Goal: Task Accomplishment & Management: Use online tool/utility

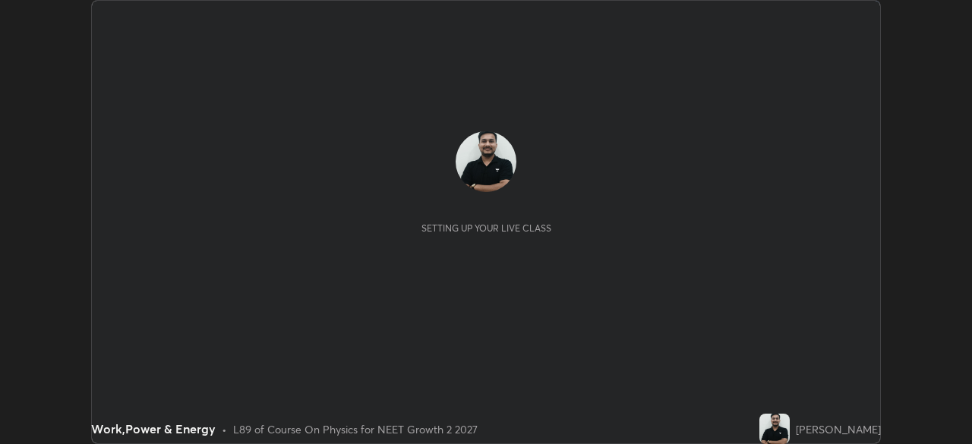
scroll to position [444, 972]
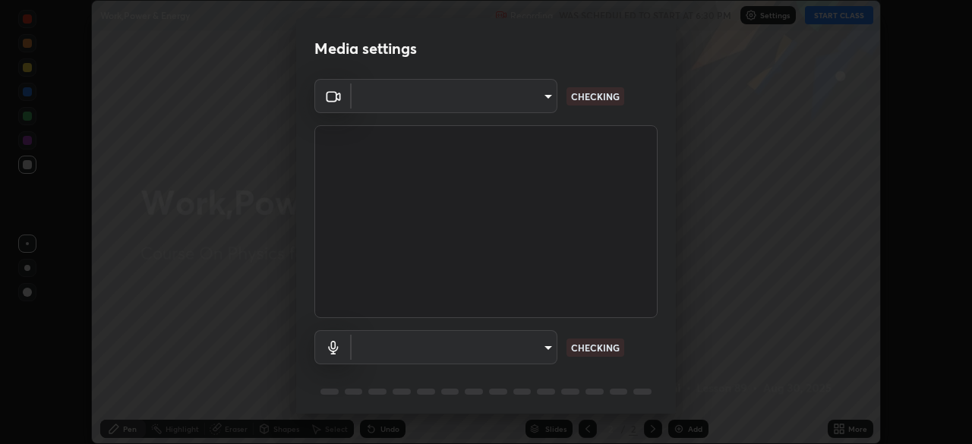
type input "e7f5d75c66a8ec01b6be6c8d9fba877b5f6738b88fd0c20368e9895a02b6f94a"
type input "communications"
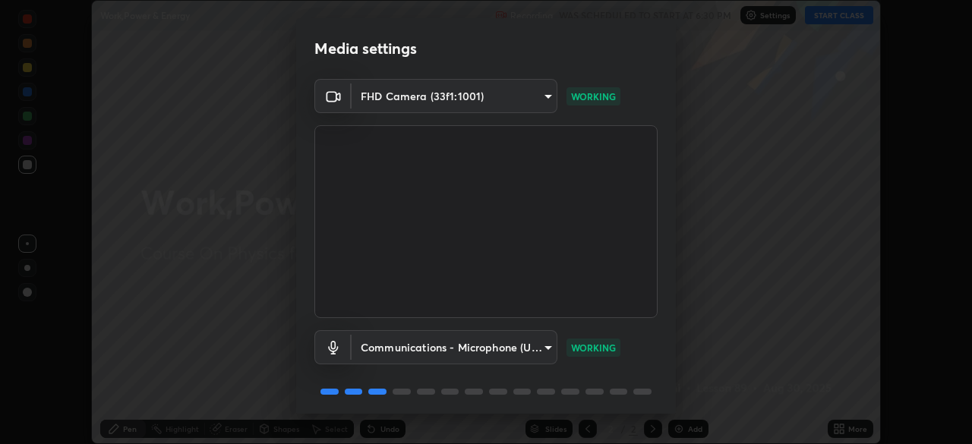
scroll to position [54, 0]
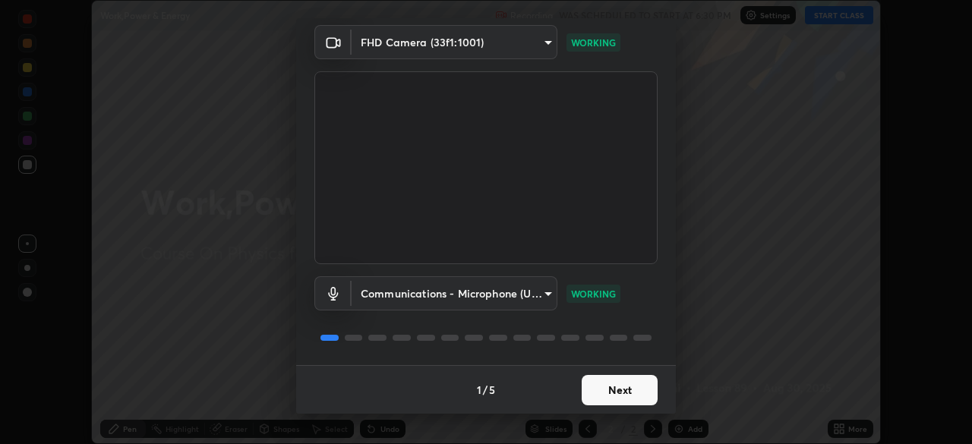
click at [608, 390] on button "Next" at bounding box center [620, 390] width 76 height 30
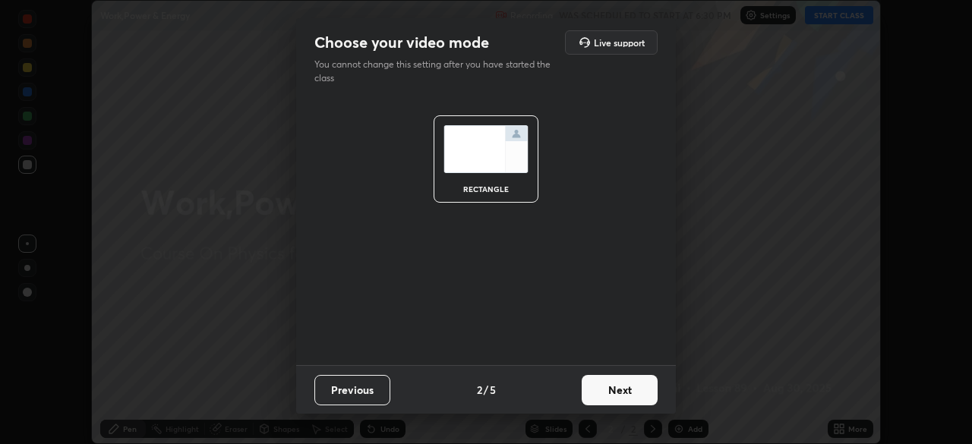
click at [609, 389] on button "Next" at bounding box center [620, 390] width 76 height 30
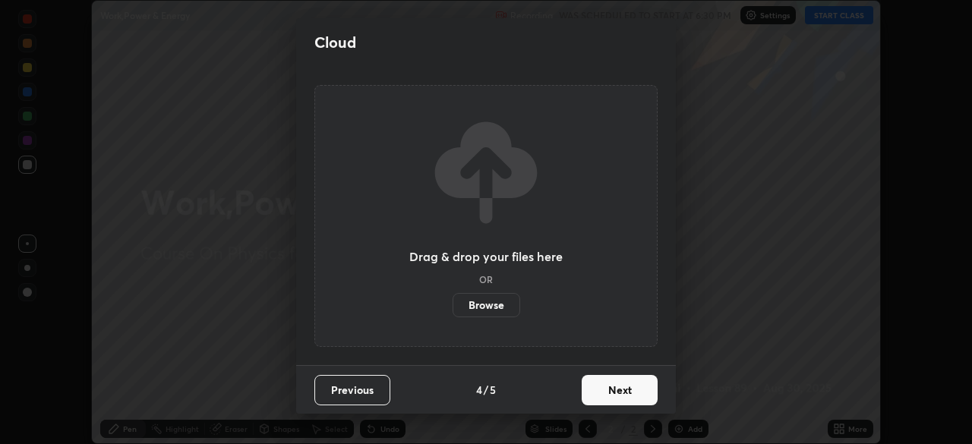
click at [610, 395] on button "Next" at bounding box center [620, 390] width 76 height 30
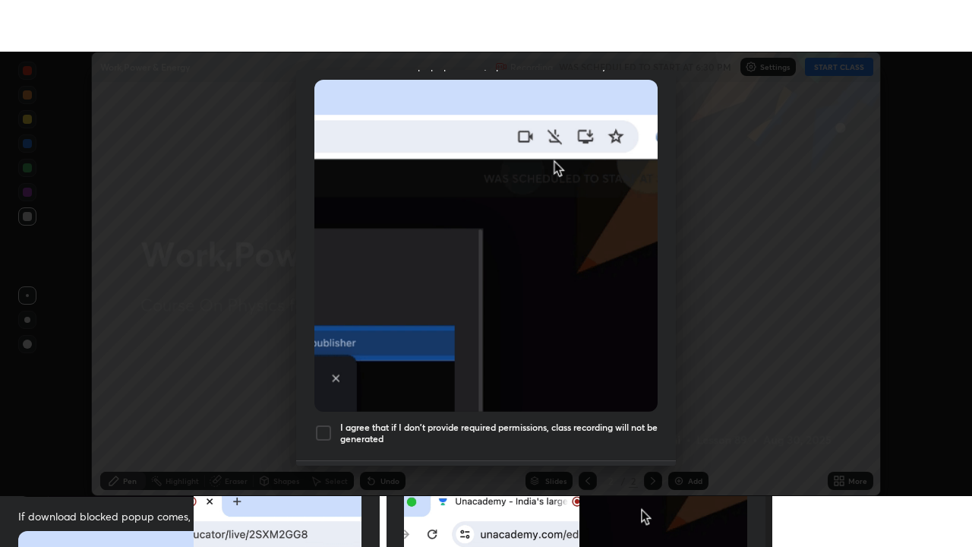
scroll to position [364, 0]
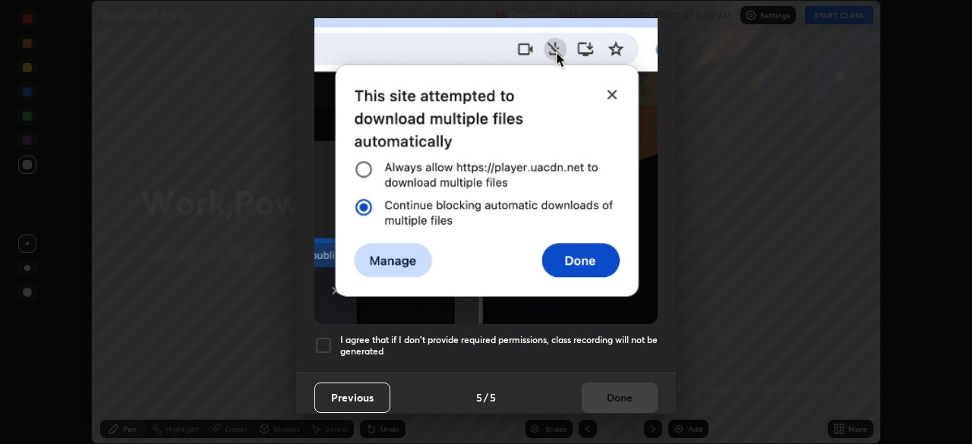
click at [327, 344] on div at bounding box center [323, 346] width 18 height 18
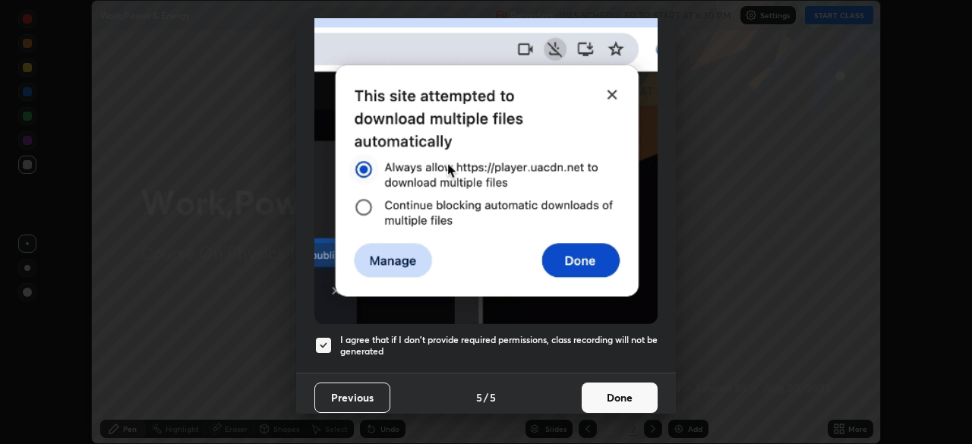
click at [624, 383] on button "Done" at bounding box center [620, 398] width 76 height 30
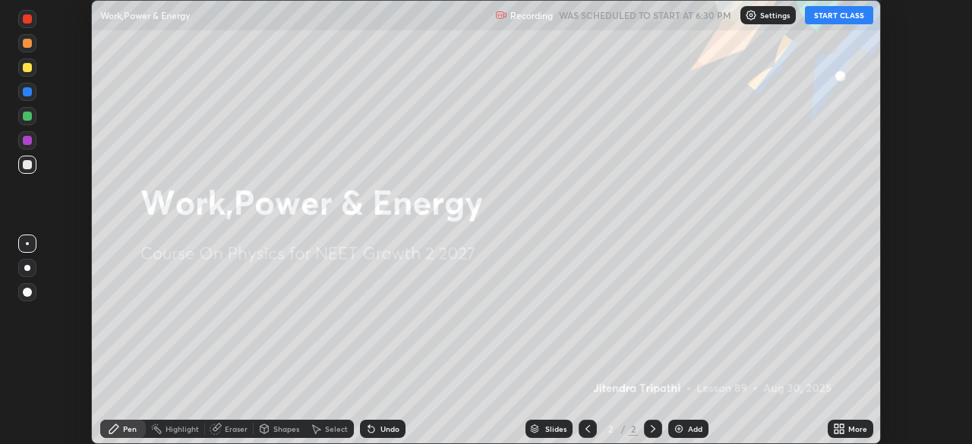
click at [840, 20] on button "START CLASS" at bounding box center [839, 15] width 68 height 18
click at [836, 426] on icon at bounding box center [837, 427] width 4 height 4
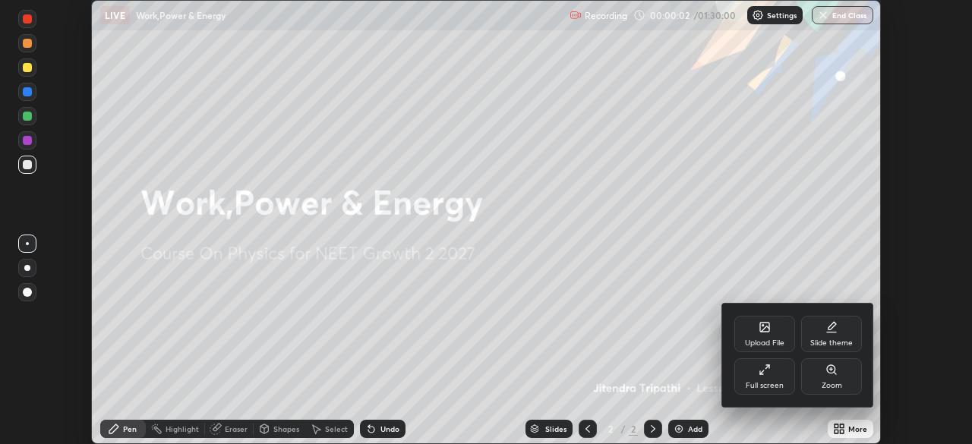
click at [776, 378] on div "Full screen" at bounding box center [765, 377] width 61 height 36
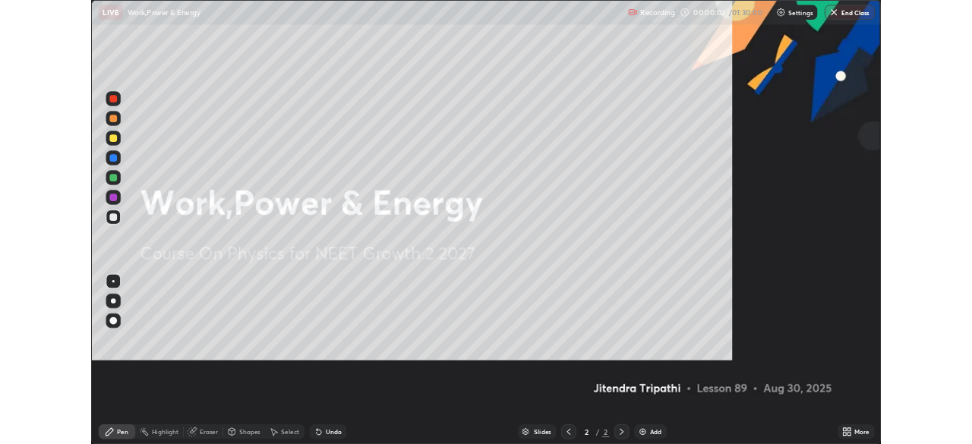
scroll to position [547, 972]
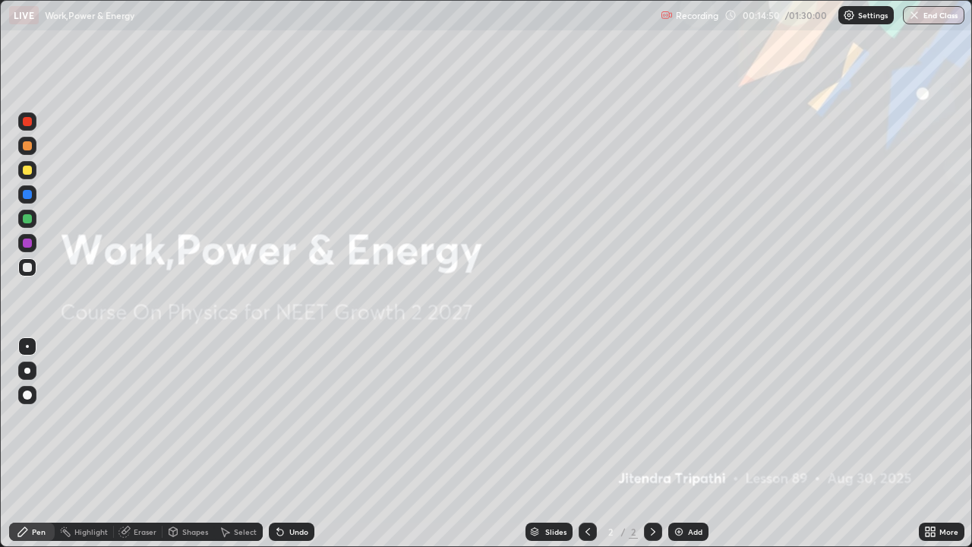
click at [696, 444] on div "Add" at bounding box center [695, 532] width 14 height 8
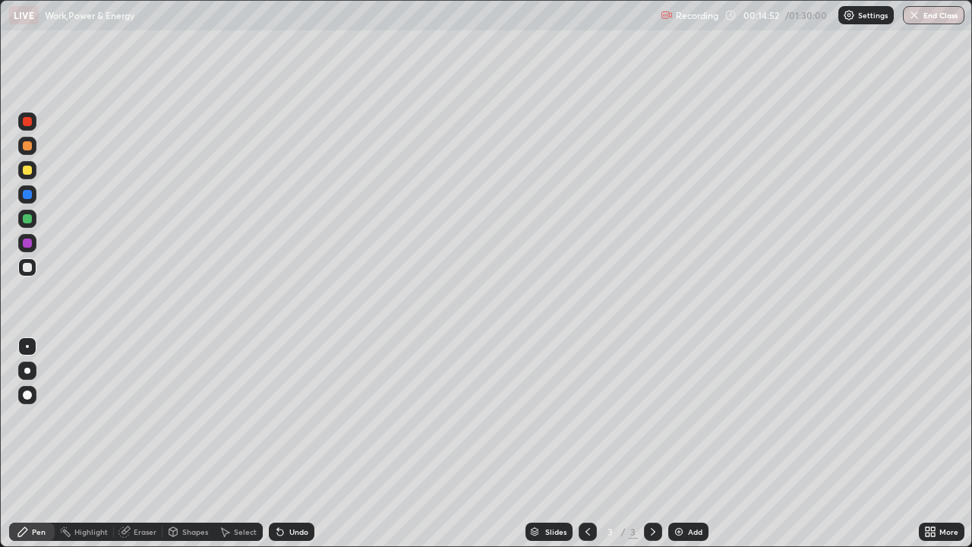
click at [28, 271] on div at bounding box center [27, 267] width 9 height 9
click at [24, 171] on div at bounding box center [27, 170] width 9 height 9
click at [27, 122] on div at bounding box center [27, 121] width 9 height 9
click at [28, 223] on div at bounding box center [27, 218] width 9 height 9
click at [31, 243] on div at bounding box center [27, 243] width 9 height 9
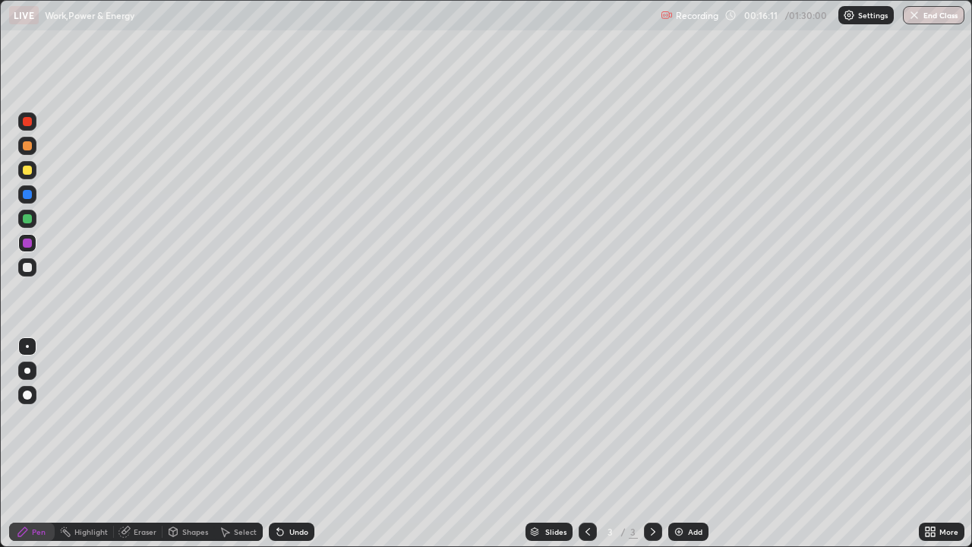
click at [286, 444] on div "Undo" at bounding box center [292, 532] width 46 height 18
click at [289, 444] on div "Undo" at bounding box center [292, 532] width 46 height 18
click at [281, 444] on div "Undo" at bounding box center [292, 532] width 46 height 18
click at [282, 444] on div "Undo" at bounding box center [292, 532] width 46 height 18
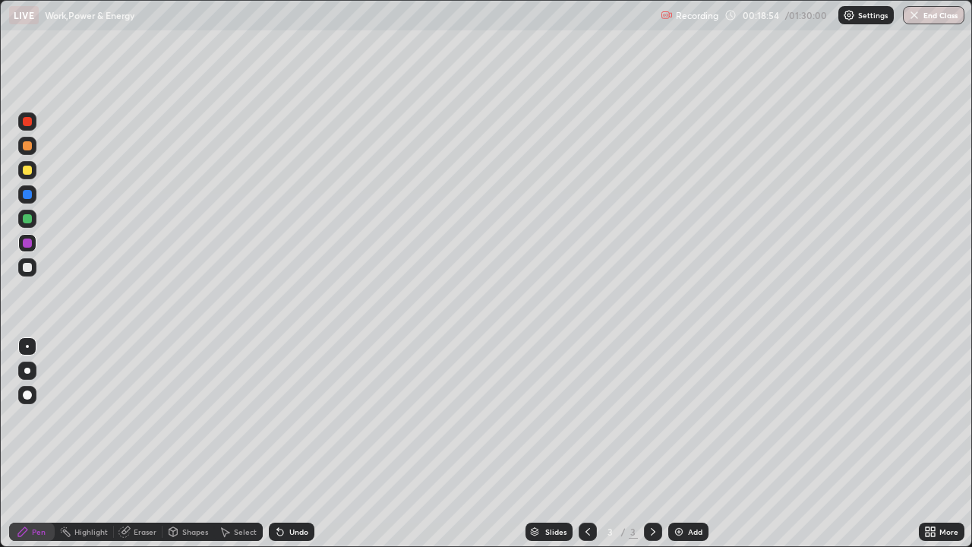
click at [33, 223] on div at bounding box center [27, 219] width 18 height 18
click at [698, 444] on div "Add" at bounding box center [695, 532] width 14 height 8
click at [23, 221] on div at bounding box center [27, 218] width 9 height 9
click at [28, 170] on div at bounding box center [27, 170] width 9 height 9
click at [27, 244] on div at bounding box center [27, 243] width 9 height 9
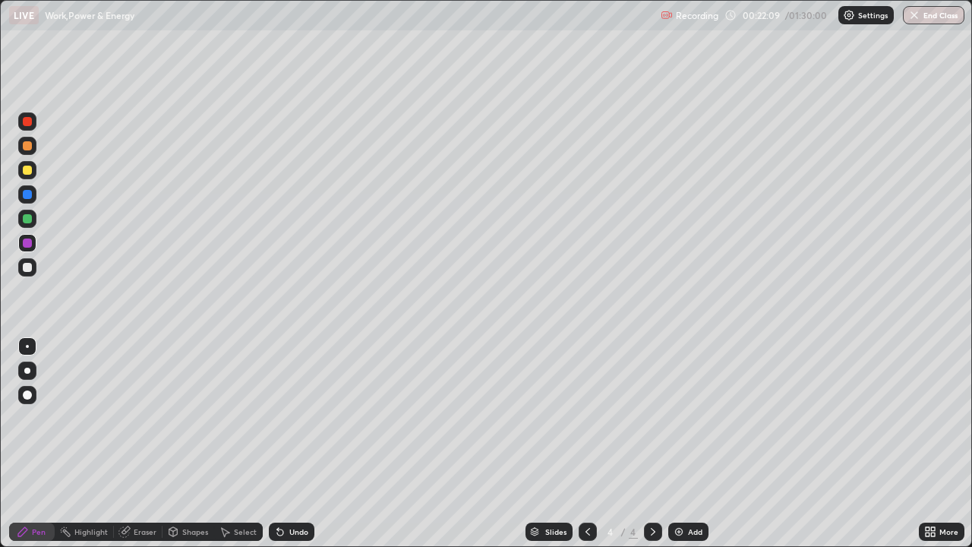
click at [31, 173] on div at bounding box center [27, 170] width 18 height 18
click at [25, 201] on div at bounding box center [27, 194] width 18 height 18
click at [30, 220] on div at bounding box center [27, 218] width 9 height 9
click at [685, 444] on div "Add" at bounding box center [688, 532] width 40 height 18
click at [26, 197] on div at bounding box center [27, 194] width 9 height 9
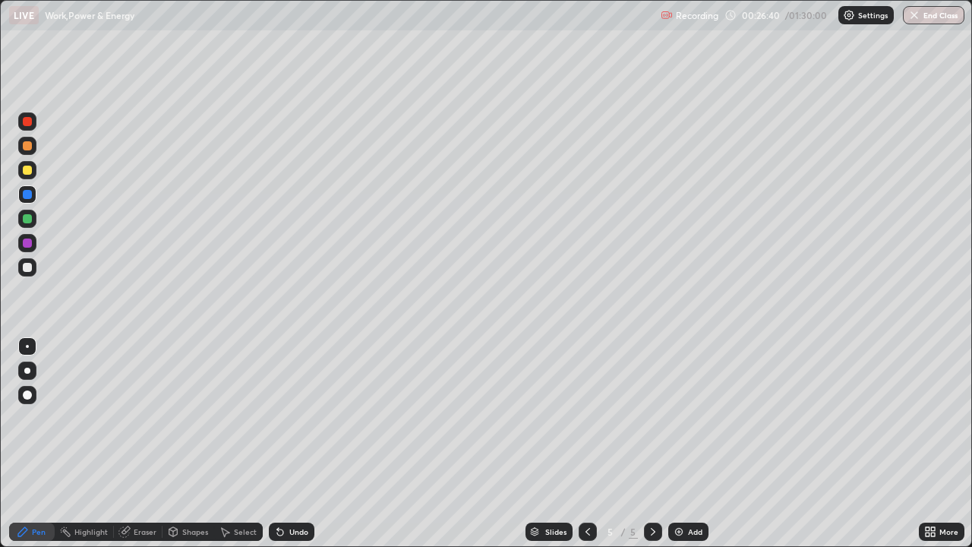
click at [30, 121] on div at bounding box center [27, 121] width 9 height 9
click at [30, 267] on div at bounding box center [27, 267] width 9 height 9
click at [24, 217] on div at bounding box center [27, 218] width 9 height 9
click at [26, 172] on div at bounding box center [27, 170] width 9 height 9
click at [923, 444] on div "More" at bounding box center [942, 532] width 46 height 18
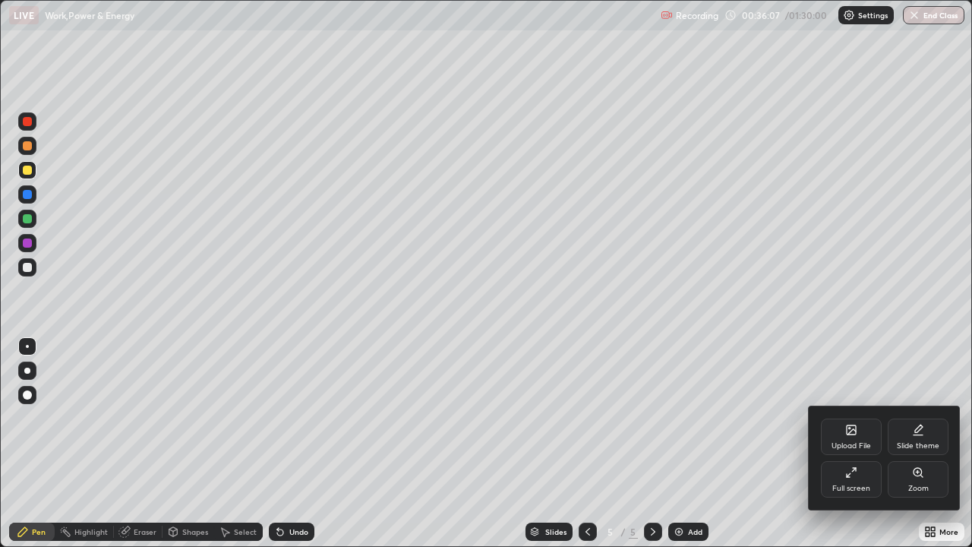
click at [848, 443] on div "Upload File" at bounding box center [852, 446] width 40 height 8
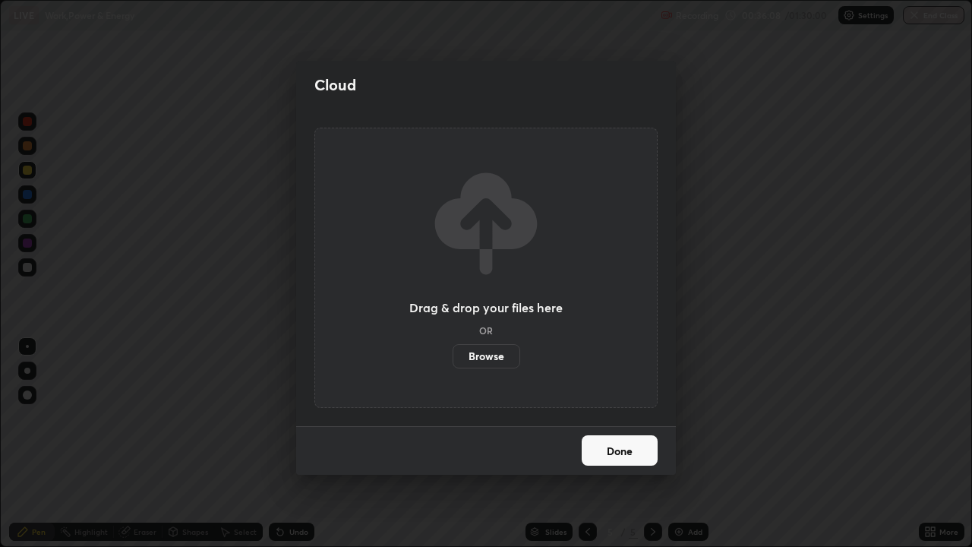
click at [490, 359] on label "Browse" at bounding box center [487, 356] width 68 height 24
click at [453, 359] on input "Browse" at bounding box center [453, 356] width 0 height 24
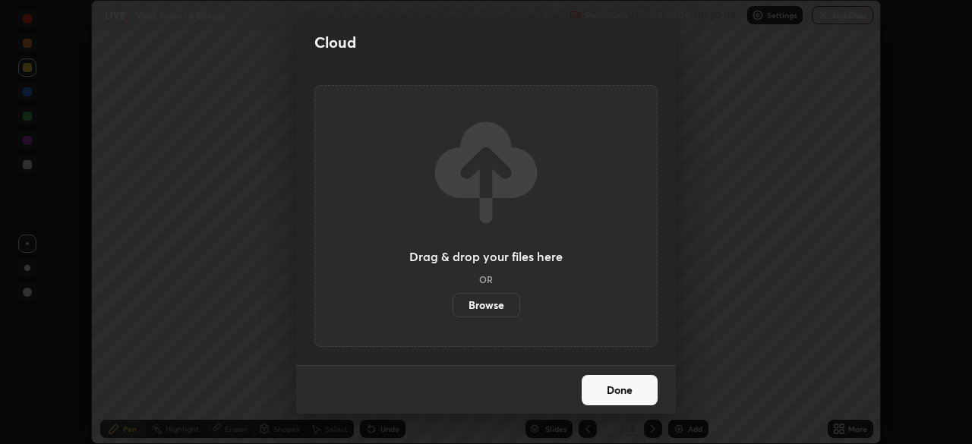
scroll to position [75517, 74990]
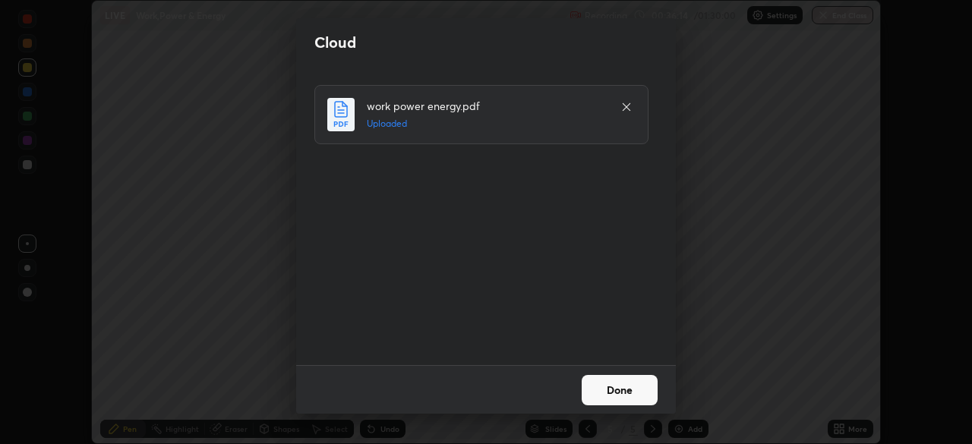
click at [638, 385] on button "Done" at bounding box center [620, 390] width 76 height 30
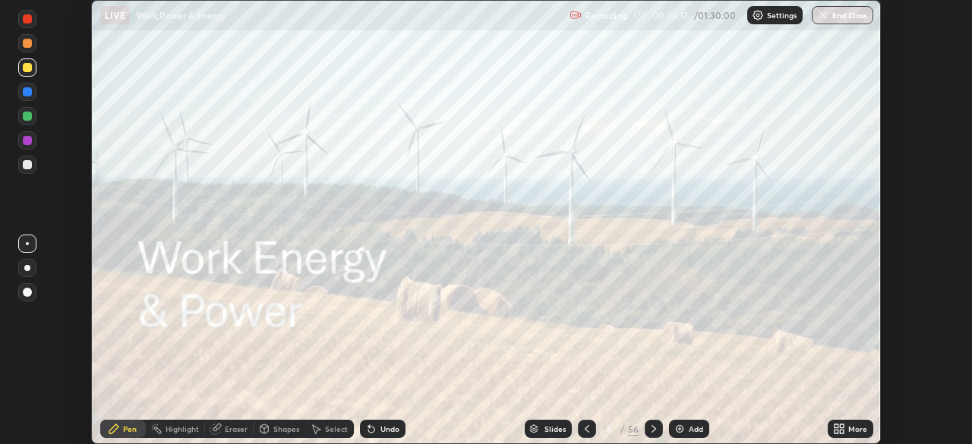
click at [538, 425] on div "Slides" at bounding box center [548, 429] width 47 height 18
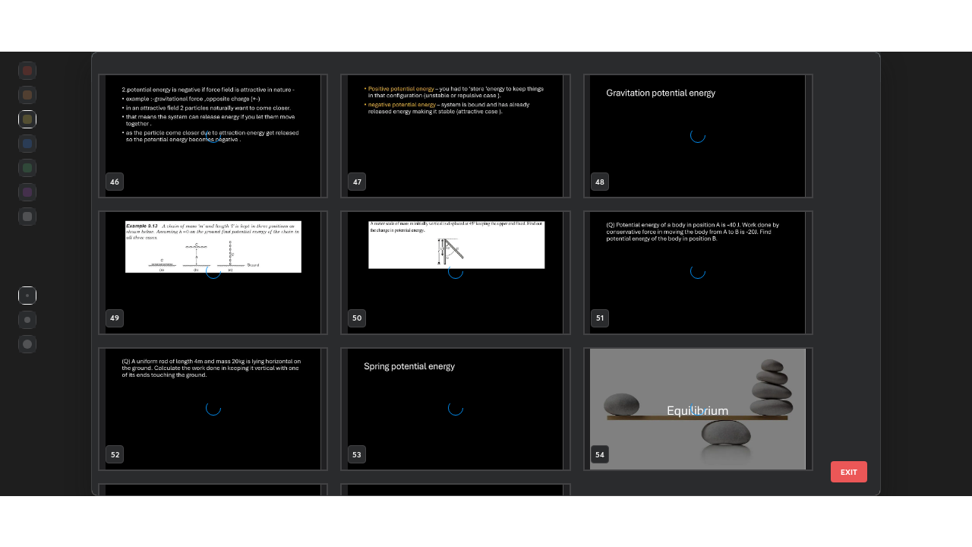
scroll to position [2150, 0]
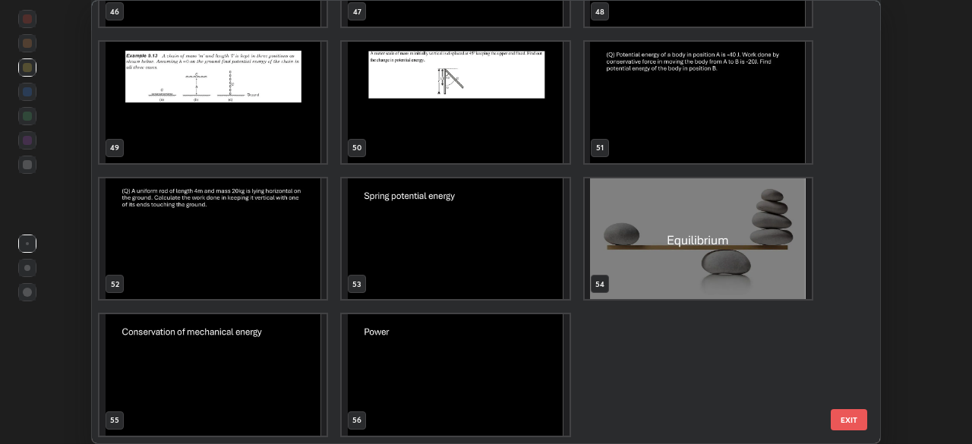
click at [665, 262] on img "grid" at bounding box center [698, 240] width 227 height 122
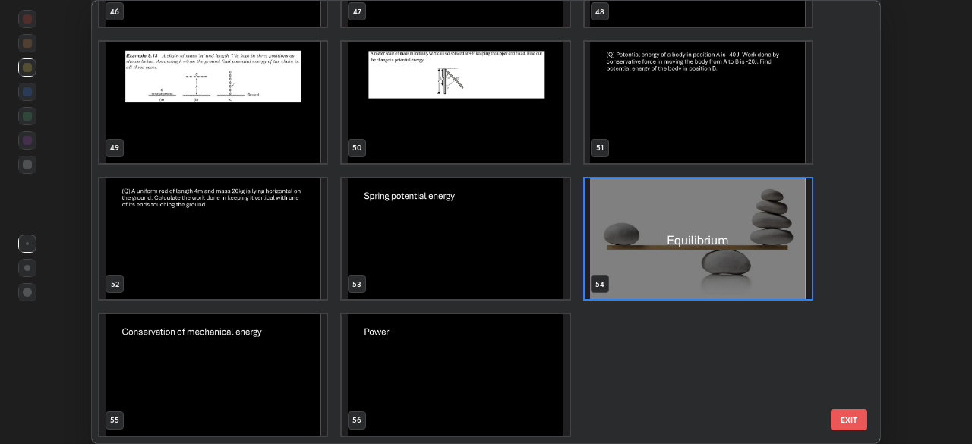
click at [674, 261] on img "grid" at bounding box center [698, 240] width 227 height 122
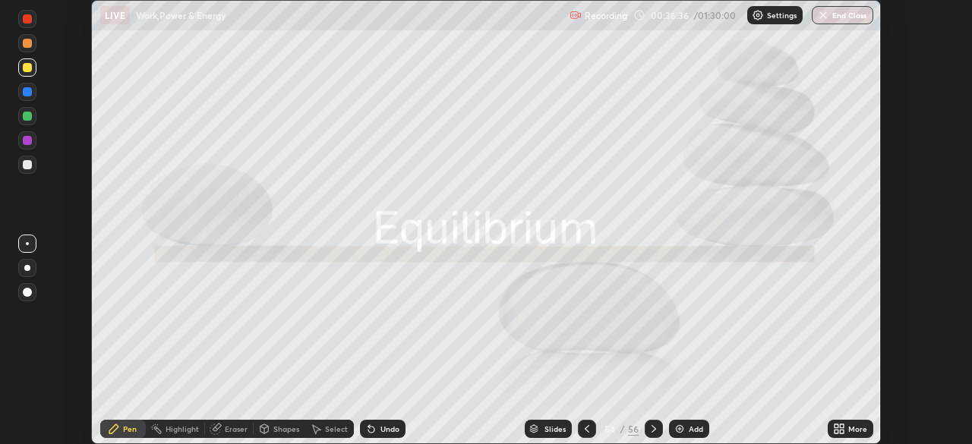
click at [842, 431] on icon at bounding box center [842, 432] width 4 height 4
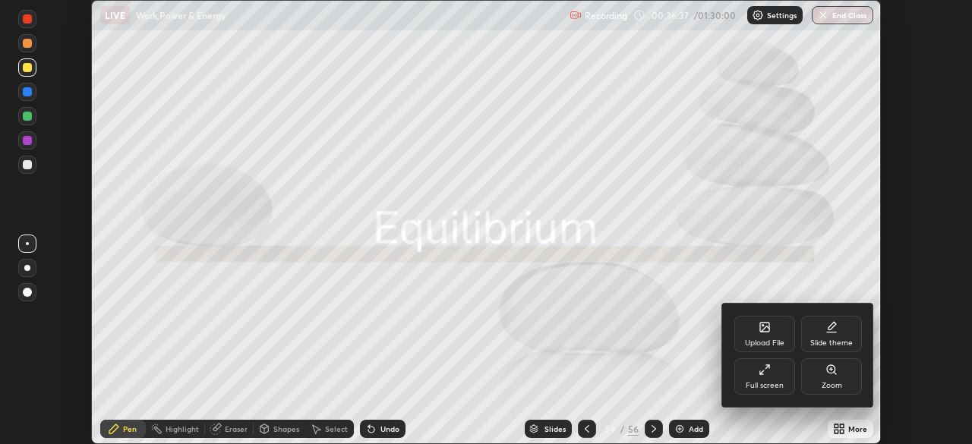
click at [769, 378] on div "Full screen" at bounding box center [765, 377] width 61 height 36
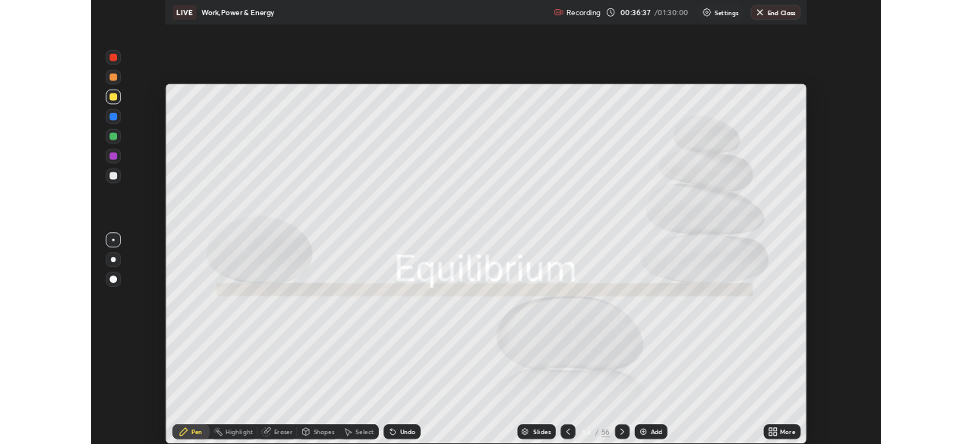
scroll to position [547, 972]
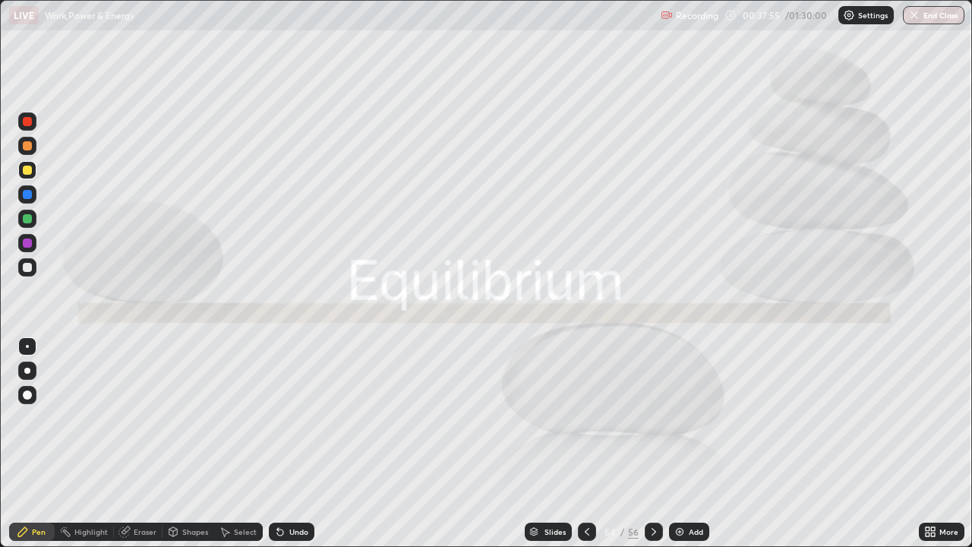
click at [689, 444] on div "Add" at bounding box center [696, 532] width 14 height 8
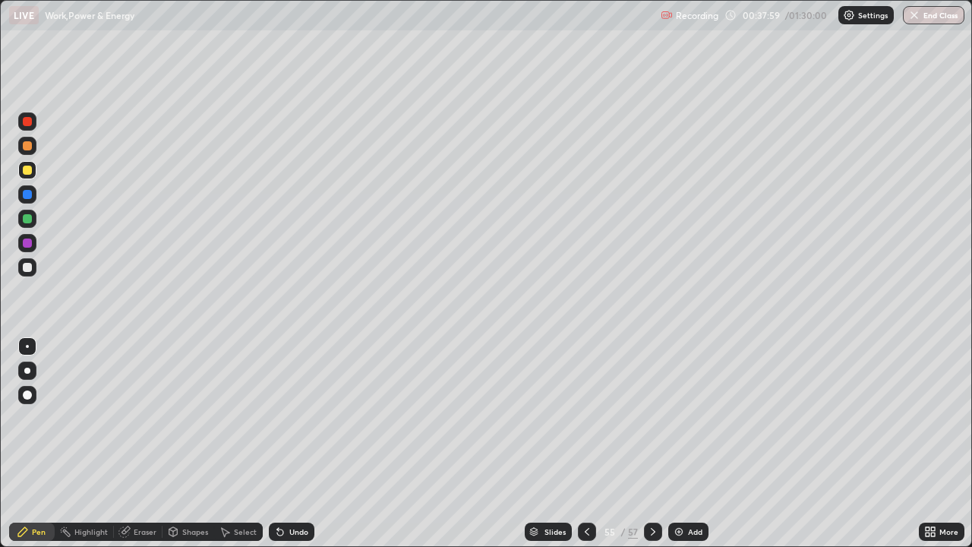
click at [30, 174] on div at bounding box center [27, 170] width 9 height 9
click at [27, 175] on div at bounding box center [27, 170] width 18 height 18
click at [29, 194] on div at bounding box center [27, 194] width 9 height 9
click at [140, 444] on div "Eraser" at bounding box center [145, 532] width 23 height 8
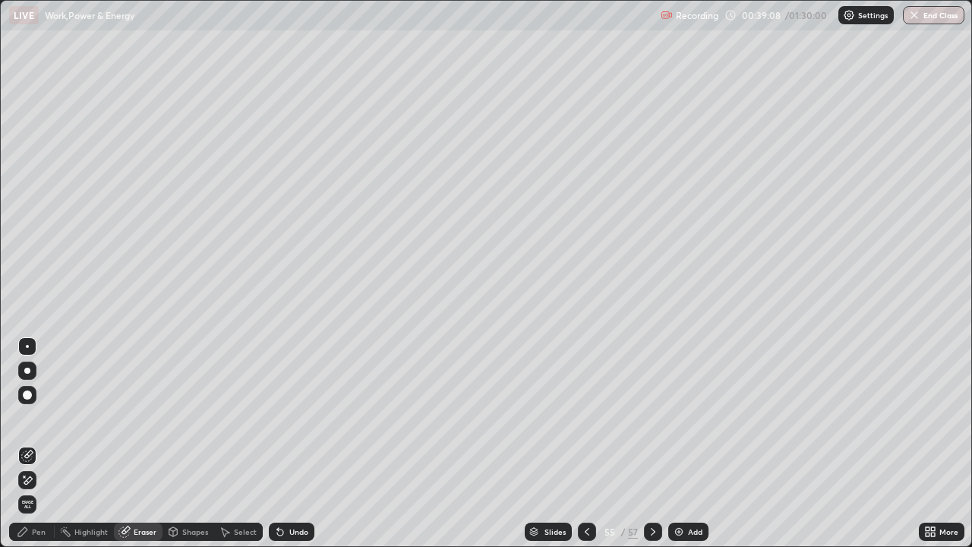
click at [43, 444] on div "Pen" at bounding box center [32, 532] width 46 height 18
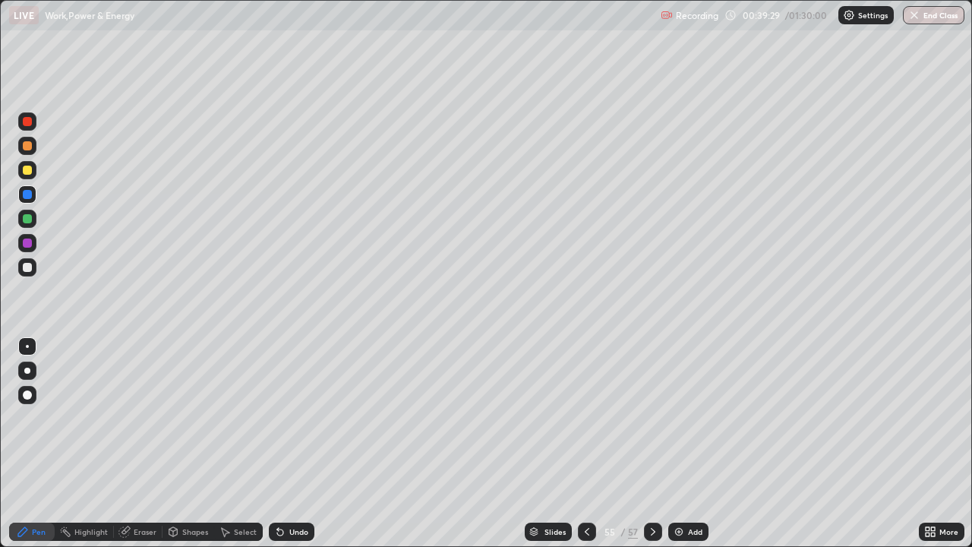
click at [28, 243] on div at bounding box center [27, 243] width 9 height 9
click at [30, 268] on div at bounding box center [27, 267] width 9 height 9
click at [28, 243] on div at bounding box center [27, 243] width 9 height 9
click at [27, 220] on div at bounding box center [27, 218] width 9 height 9
click at [30, 248] on div at bounding box center [27, 243] width 18 height 18
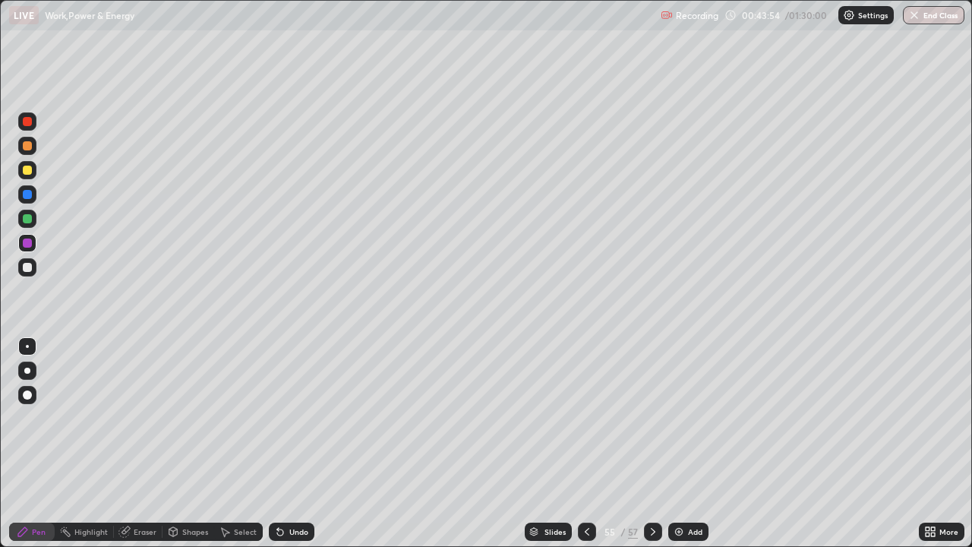
click at [30, 146] on div at bounding box center [27, 145] width 9 height 9
click at [685, 444] on div "Add" at bounding box center [688, 532] width 40 height 18
click at [28, 268] on div at bounding box center [27, 267] width 9 height 9
click at [27, 170] on div at bounding box center [27, 170] width 9 height 9
click at [28, 219] on div at bounding box center [27, 218] width 9 height 9
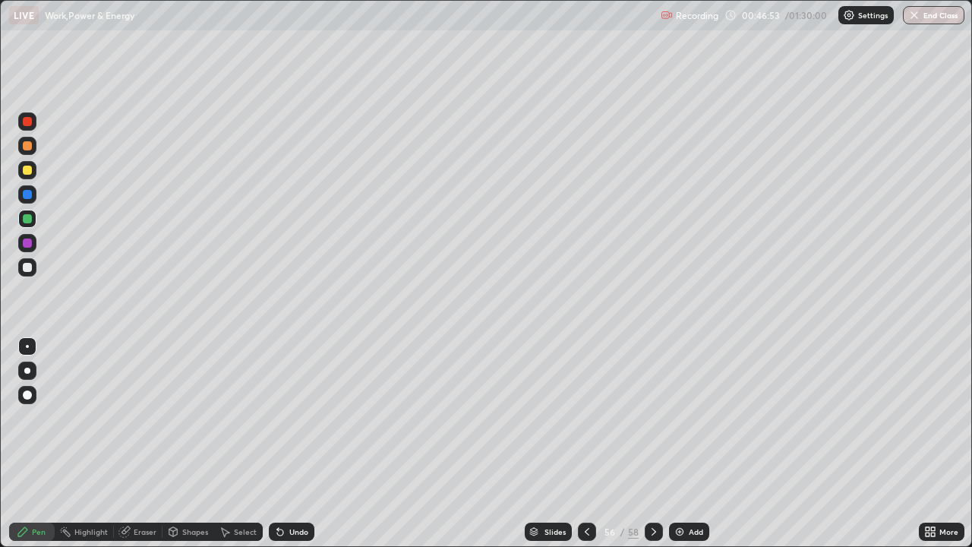
click at [28, 243] on div at bounding box center [27, 243] width 9 height 9
click at [30, 125] on div at bounding box center [27, 121] width 9 height 9
click at [29, 196] on div at bounding box center [27, 194] width 9 height 9
click at [30, 271] on div at bounding box center [27, 267] width 9 height 9
click at [699, 444] on div "Add" at bounding box center [696, 532] width 14 height 8
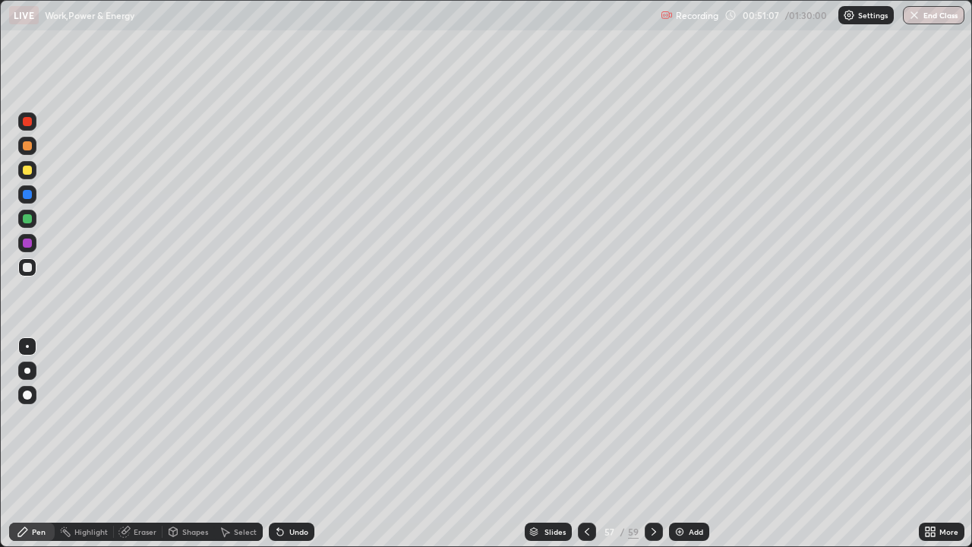
click at [25, 178] on div at bounding box center [27, 170] width 18 height 18
click at [25, 194] on div at bounding box center [27, 194] width 9 height 9
click at [26, 170] on div at bounding box center [27, 170] width 9 height 9
click at [26, 195] on div at bounding box center [27, 194] width 9 height 9
click at [27, 123] on div at bounding box center [27, 121] width 9 height 9
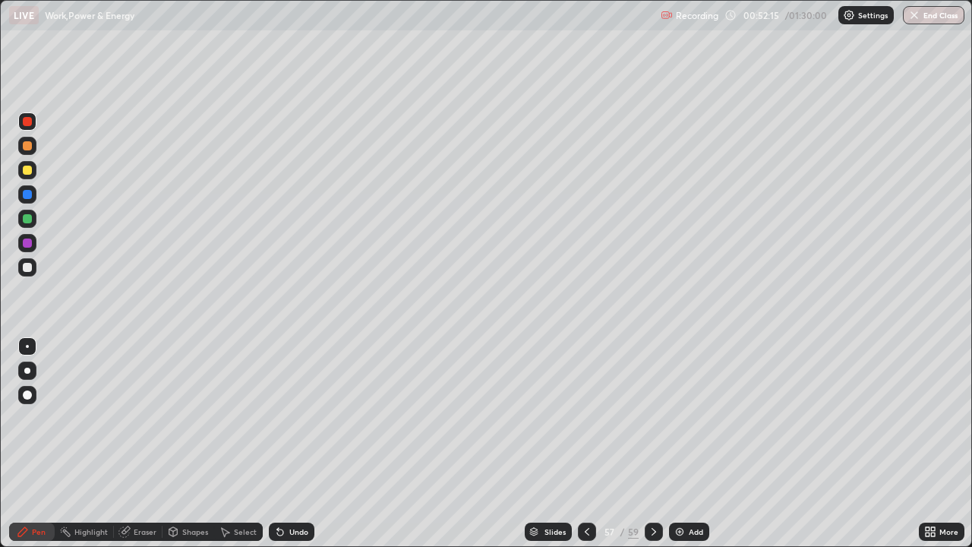
click at [179, 444] on div "Shapes" at bounding box center [189, 532] width 52 height 18
click at [142, 444] on div "Eraser" at bounding box center [145, 532] width 23 height 8
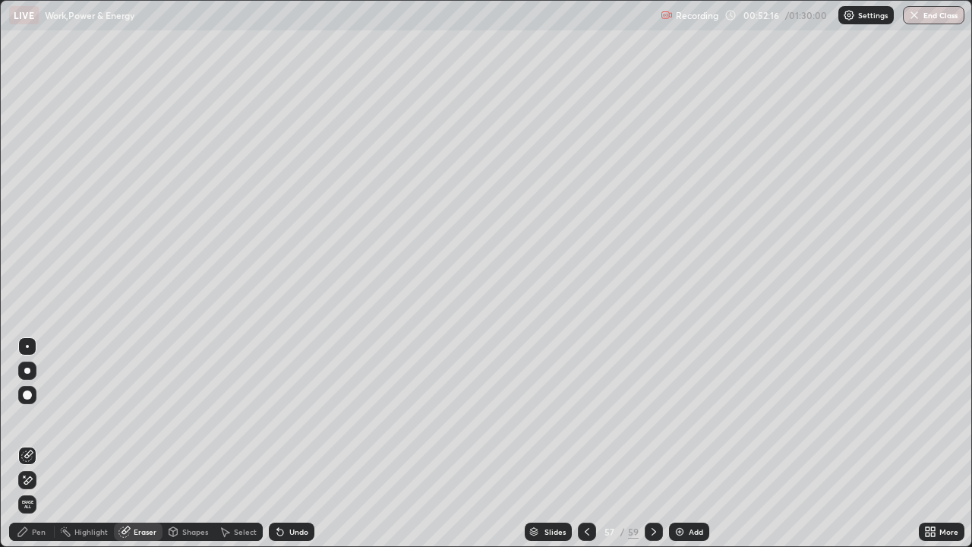
click at [31, 444] on icon at bounding box center [27, 480] width 12 height 13
click at [36, 444] on div "Pen" at bounding box center [32, 532] width 46 height 18
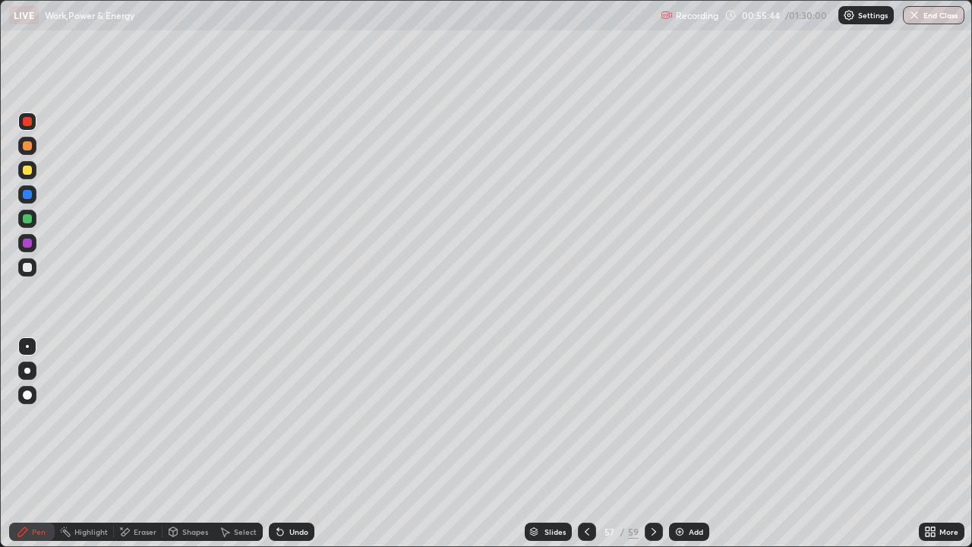
click at [27, 220] on div at bounding box center [27, 218] width 9 height 9
click at [28, 169] on div at bounding box center [27, 170] width 9 height 9
click at [33, 244] on div at bounding box center [27, 243] width 18 height 18
click at [704, 444] on div "Add" at bounding box center [689, 532] width 40 height 18
click at [30, 271] on div at bounding box center [27, 267] width 9 height 9
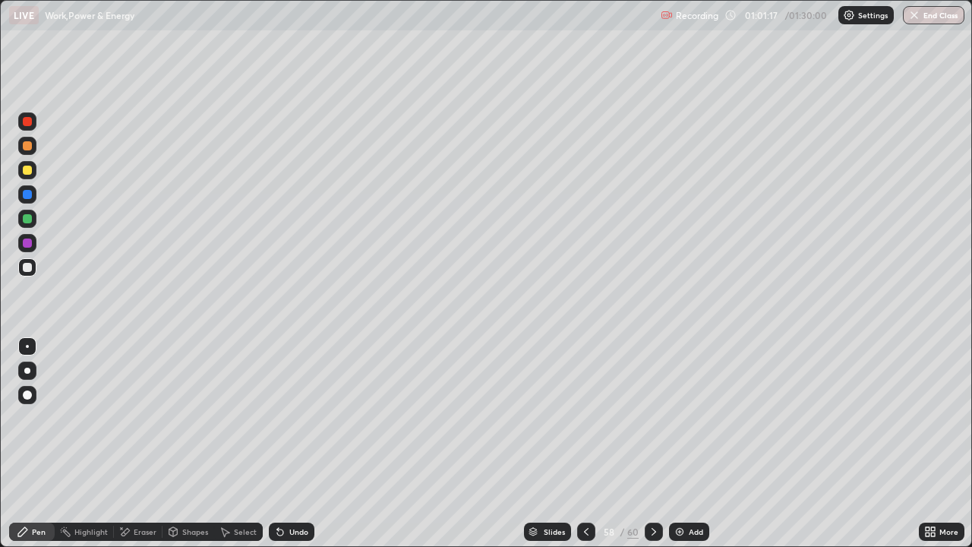
click at [26, 198] on div at bounding box center [27, 194] width 9 height 9
click at [33, 172] on div at bounding box center [27, 170] width 18 height 18
click at [28, 122] on div at bounding box center [27, 121] width 9 height 9
click at [297, 444] on div "Undo" at bounding box center [298, 532] width 19 height 8
click at [24, 220] on div at bounding box center [27, 218] width 9 height 9
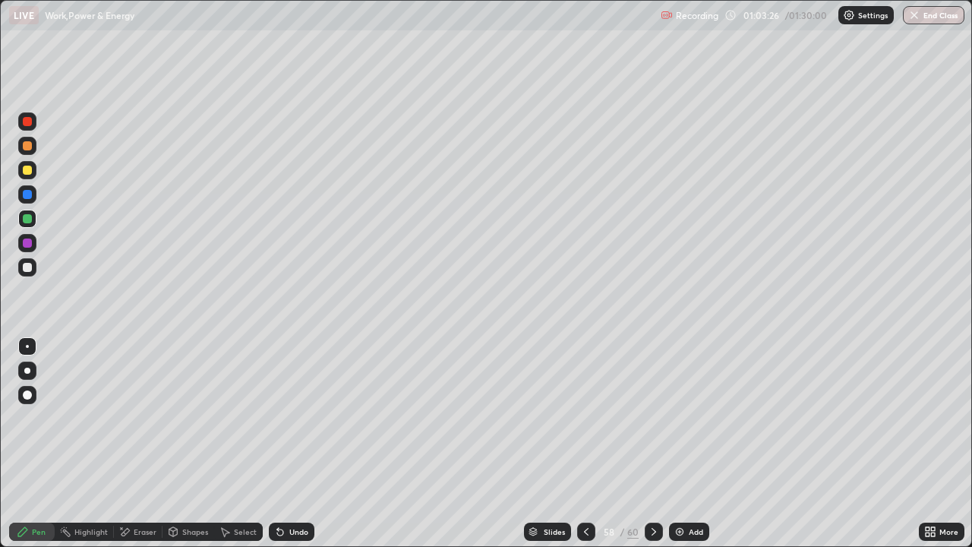
click at [30, 172] on div at bounding box center [27, 170] width 9 height 9
click at [27, 268] on div at bounding box center [27, 267] width 9 height 9
click at [690, 444] on div "Add" at bounding box center [696, 532] width 14 height 8
click at [27, 171] on div at bounding box center [27, 170] width 9 height 9
click at [27, 196] on div at bounding box center [27, 194] width 9 height 9
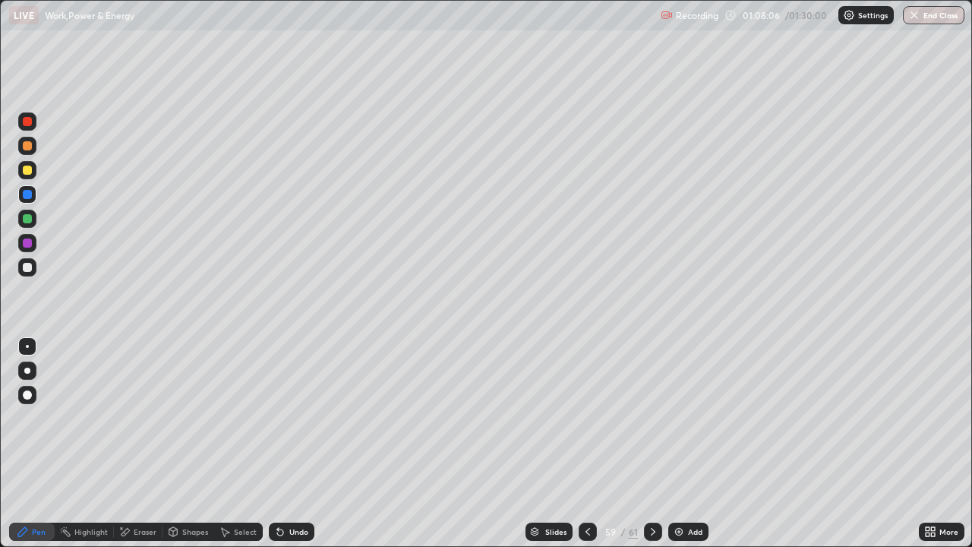
click at [28, 244] on div at bounding box center [27, 243] width 9 height 9
click at [586, 444] on icon at bounding box center [588, 532] width 12 height 12
click at [652, 444] on icon at bounding box center [653, 532] width 12 height 12
click at [595, 444] on div at bounding box center [588, 532] width 18 height 18
click at [652, 444] on icon at bounding box center [653, 532] width 5 height 8
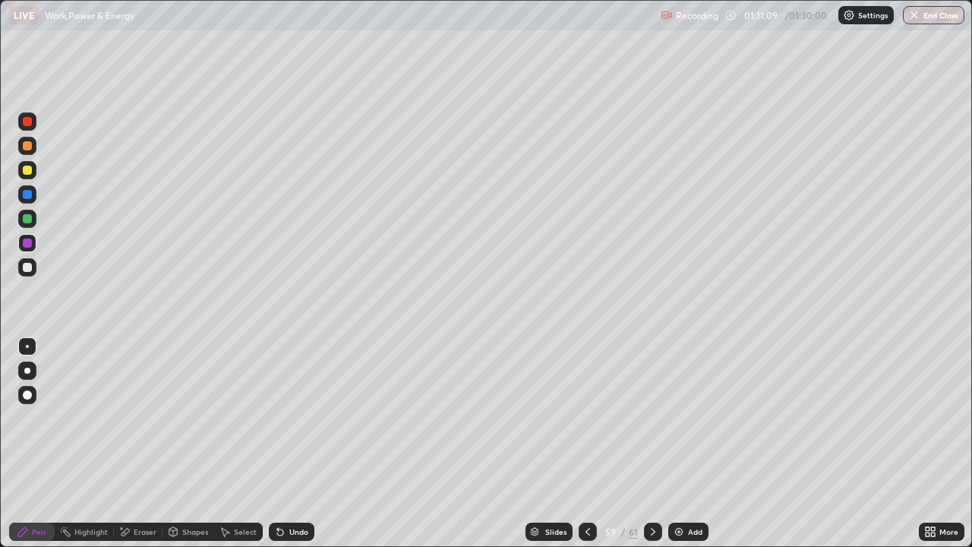
click at [689, 444] on div "Add" at bounding box center [695, 532] width 14 height 8
click at [31, 173] on div at bounding box center [27, 170] width 18 height 18
click at [24, 173] on div at bounding box center [27, 170] width 9 height 9
click at [24, 195] on div at bounding box center [27, 194] width 9 height 9
click at [29, 195] on div at bounding box center [27, 194] width 9 height 9
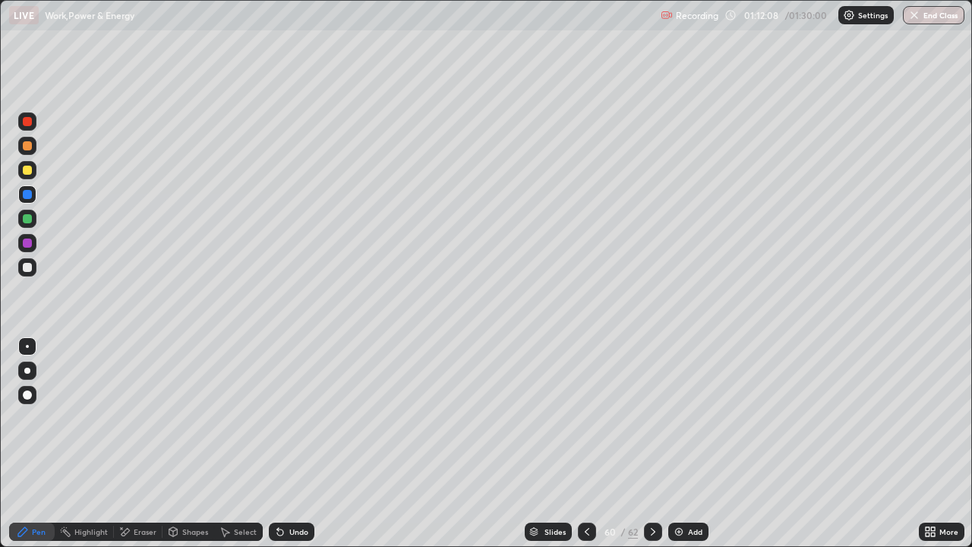
click at [27, 225] on div at bounding box center [27, 219] width 18 height 18
click at [26, 223] on div at bounding box center [27, 218] width 9 height 9
click at [30, 270] on div at bounding box center [27, 267] width 9 height 9
click at [25, 269] on div at bounding box center [27, 267] width 9 height 9
click at [24, 123] on div at bounding box center [27, 121] width 9 height 9
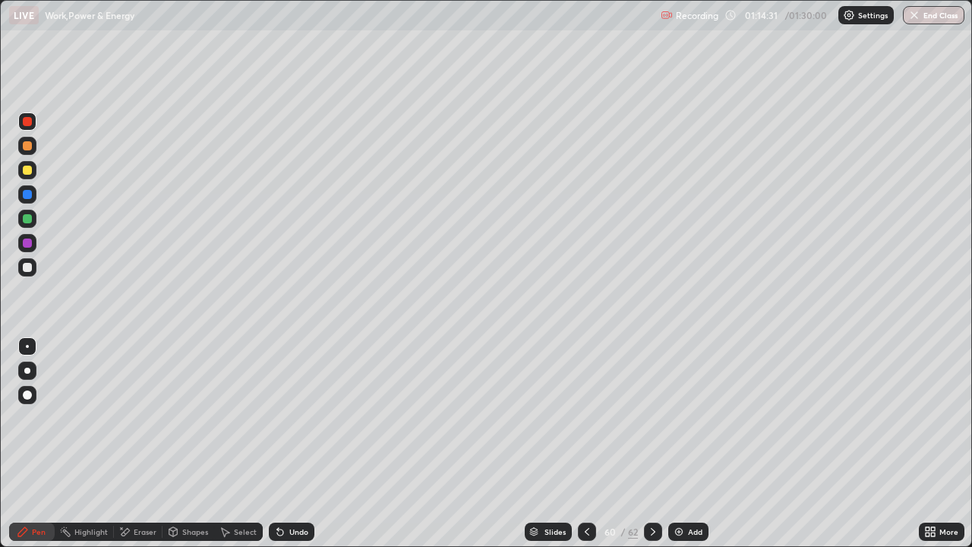
click at [30, 217] on div at bounding box center [27, 218] width 9 height 9
click at [30, 269] on div at bounding box center [27, 267] width 9 height 9
click at [182, 444] on div "Shapes" at bounding box center [195, 532] width 26 height 8
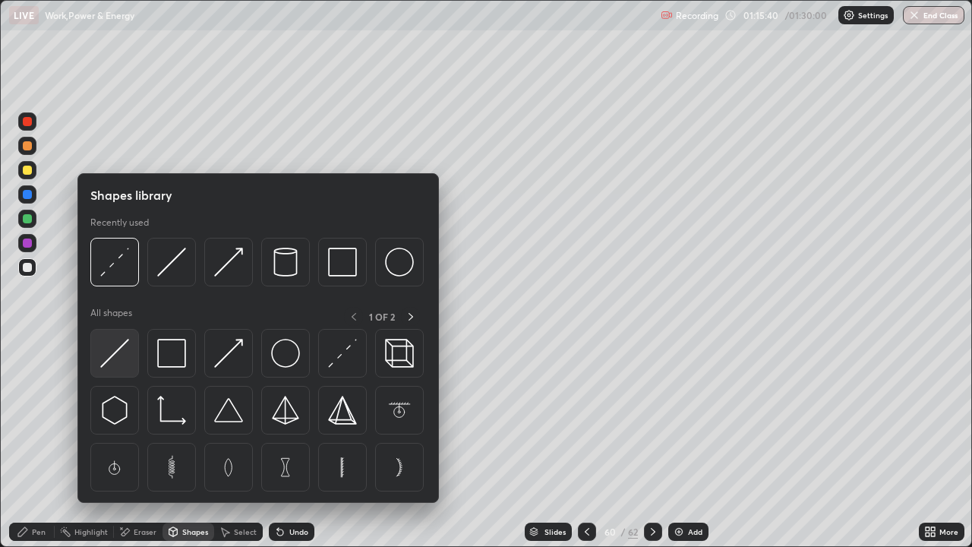
click at [119, 354] on img at bounding box center [114, 353] width 29 height 29
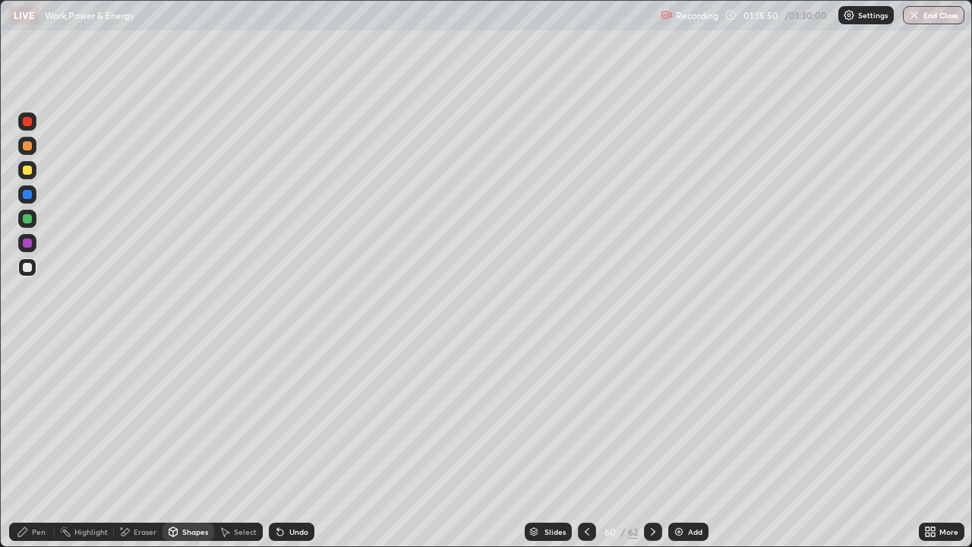
click at [28, 244] on div at bounding box center [27, 243] width 9 height 9
click at [295, 444] on div "Undo" at bounding box center [298, 532] width 19 height 8
click at [26, 150] on div at bounding box center [27, 145] width 9 height 9
click at [27, 123] on div at bounding box center [27, 121] width 9 height 9
click at [34, 444] on div "Pen" at bounding box center [32, 532] width 46 height 18
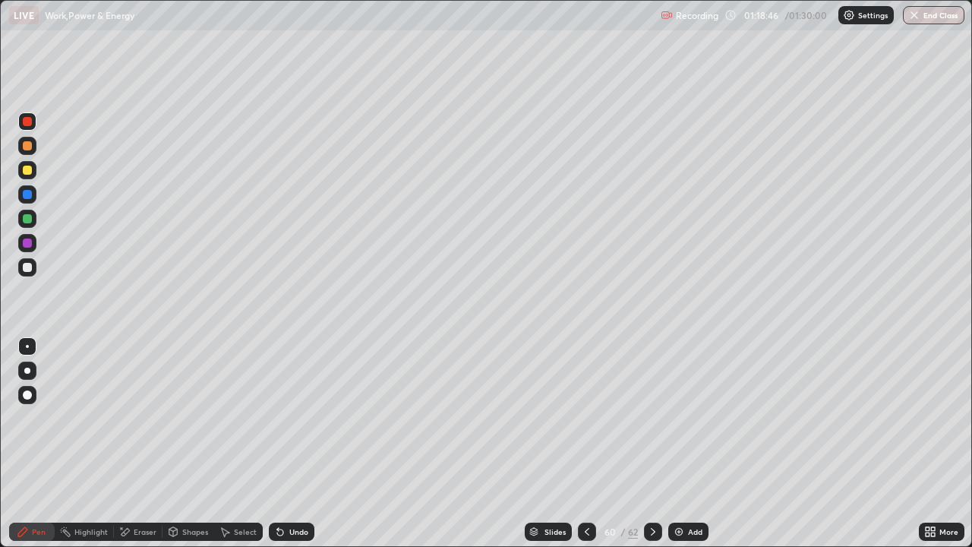
click at [692, 444] on div "Add" at bounding box center [695, 532] width 14 height 8
click at [586, 444] on icon at bounding box center [587, 532] width 12 height 12
click at [650, 444] on icon at bounding box center [654, 532] width 12 height 12
click at [27, 200] on div at bounding box center [27, 194] width 18 height 18
click at [31, 173] on div at bounding box center [27, 170] width 9 height 9
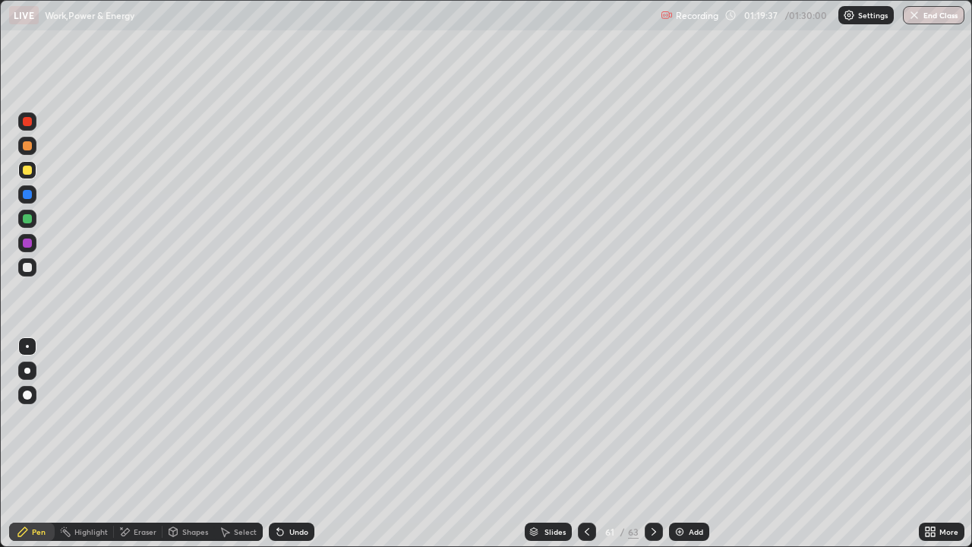
click at [29, 130] on div at bounding box center [27, 121] width 18 height 18
click at [34, 194] on div at bounding box center [27, 194] width 18 height 18
click at [33, 269] on div at bounding box center [27, 267] width 18 height 18
click at [302, 444] on div "Undo" at bounding box center [298, 532] width 19 height 8
click at [29, 246] on div at bounding box center [27, 243] width 9 height 9
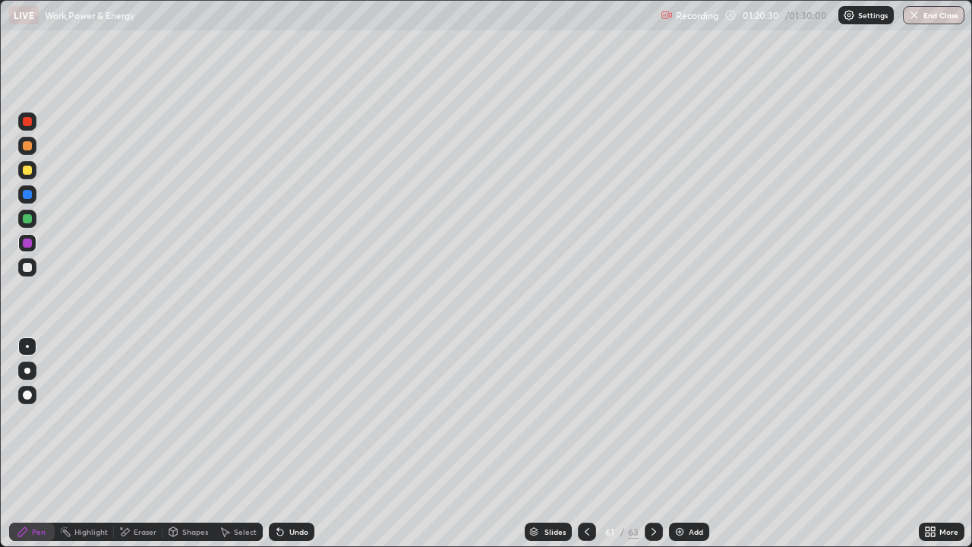
click at [28, 270] on div at bounding box center [27, 267] width 9 height 9
click at [24, 173] on div at bounding box center [27, 170] width 9 height 9
click at [27, 268] on div at bounding box center [27, 267] width 9 height 9
click at [703, 444] on div "Add" at bounding box center [689, 532] width 40 height 18
click at [30, 267] on div at bounding box center [27, 267] width 9 height 9
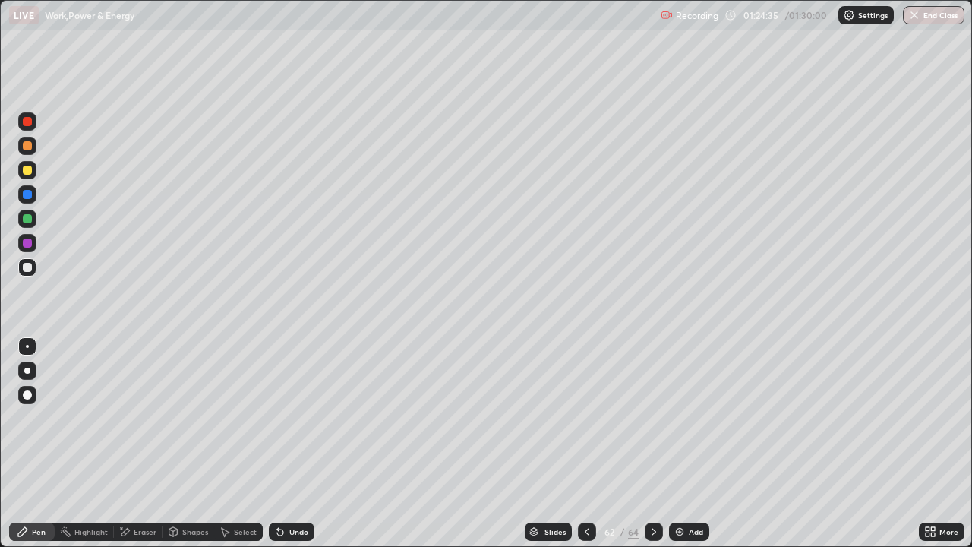
click at [585, 444] on icon at bounding box center [587, 532] width 5 height 8
click at [653, 444] on icon at bounding box center [654, 532] width 12 height 12
click at [24, 166] on div at bounding box center [27, 170] width 9 height 9
click at [289, 444] on div "Undo" at bounding box center [298, 532] width 19 height 8
click at [292, 444] on div "Undo" at bounding box center [298, 532] width 19 height 8
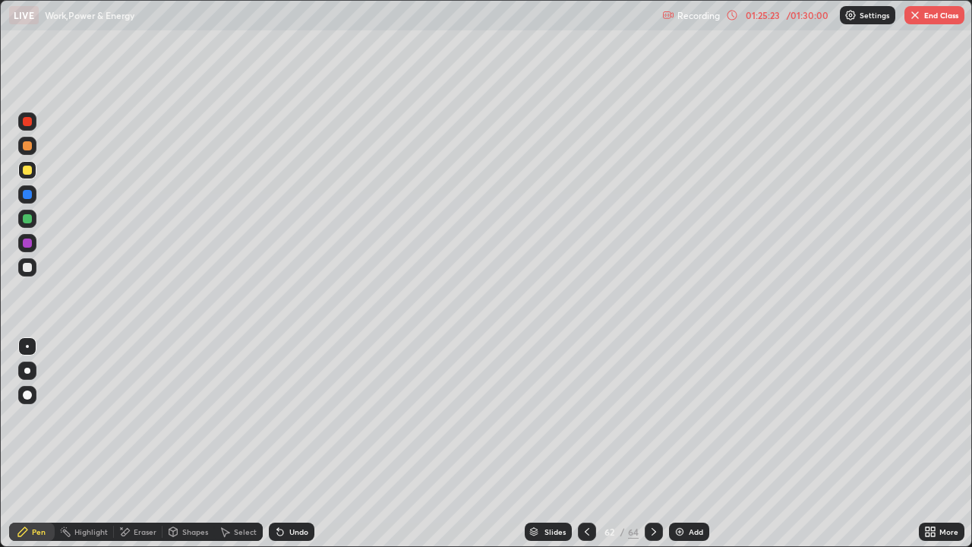
click at [25, 200] on div at bounding box center [27, 194] width 18 height 18
click at [299, 444] on div "Undo" at bounding box center [298, 532] width 19 height 8
click at [28, 122] on div at bounding box center [27, 121] width 9 height 9
click at [293, 444] on div "Undo" at bounding box center [298, 532] width 19 height 8
click at [929, 13] on button "End Class" at bounding box center [935, 15] width 60 height 18
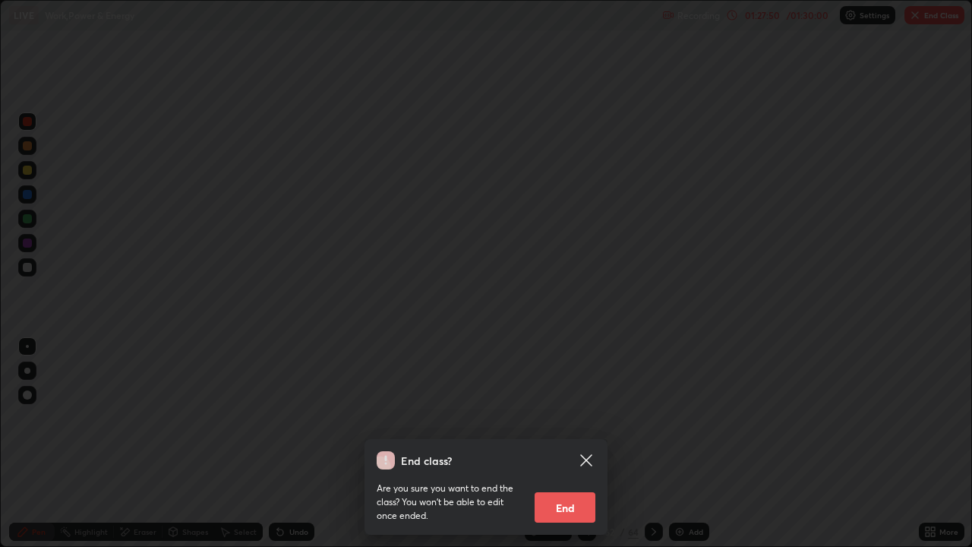
click at [586, 444] on button "End" at bounding box center [565, 507] width 61 height 30
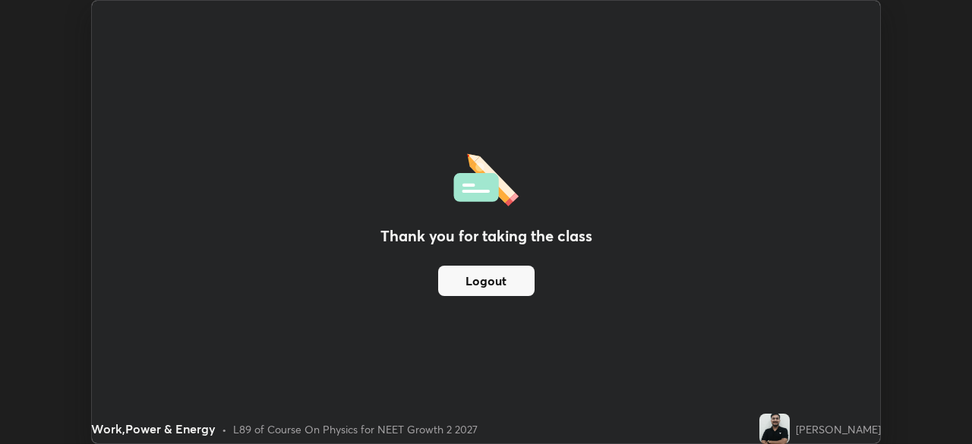
scroll to position [75517, 74990]
